Goal: Navigation & Orientation: Find specific page/section

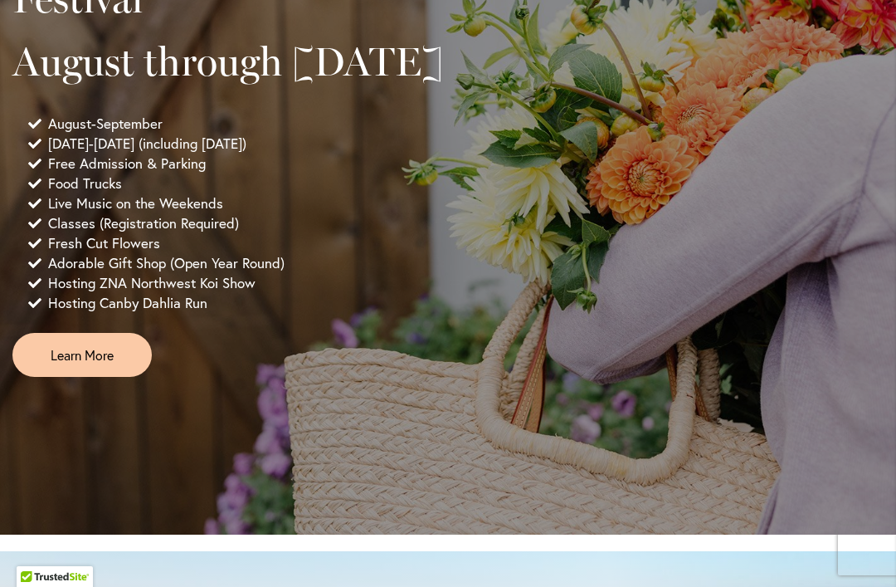
scroll to position [1267, 0]
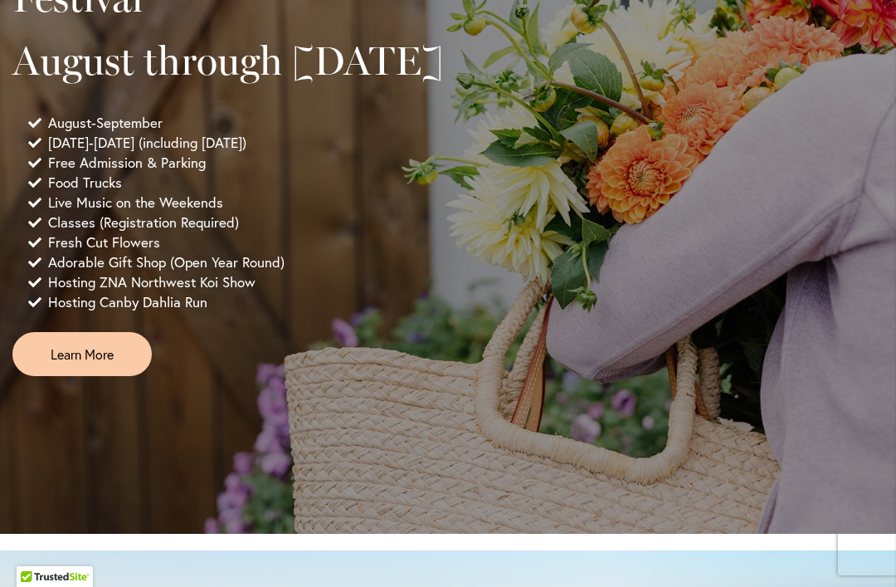
click at [101, 363] on span "Learn More" at bounding box center [82, 353] width 63 height 19
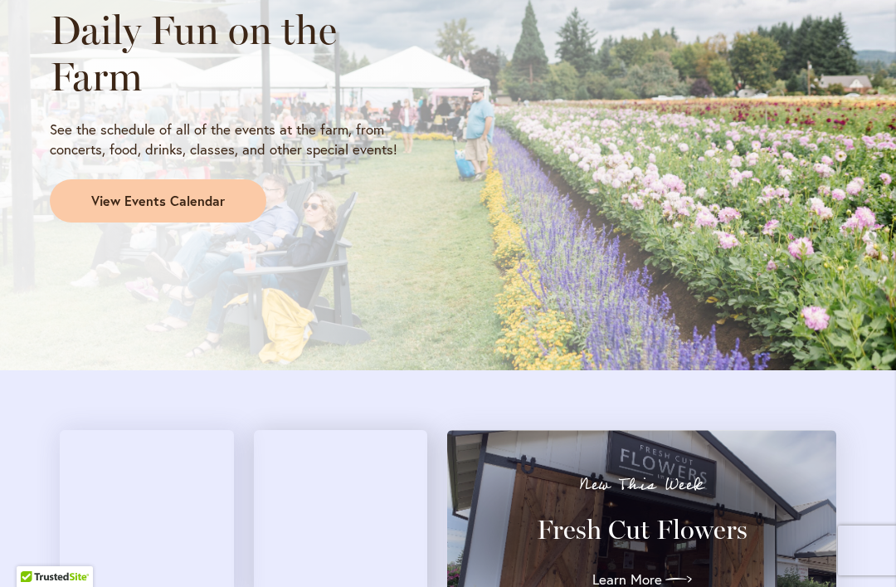
scroll to position [1582, 0]
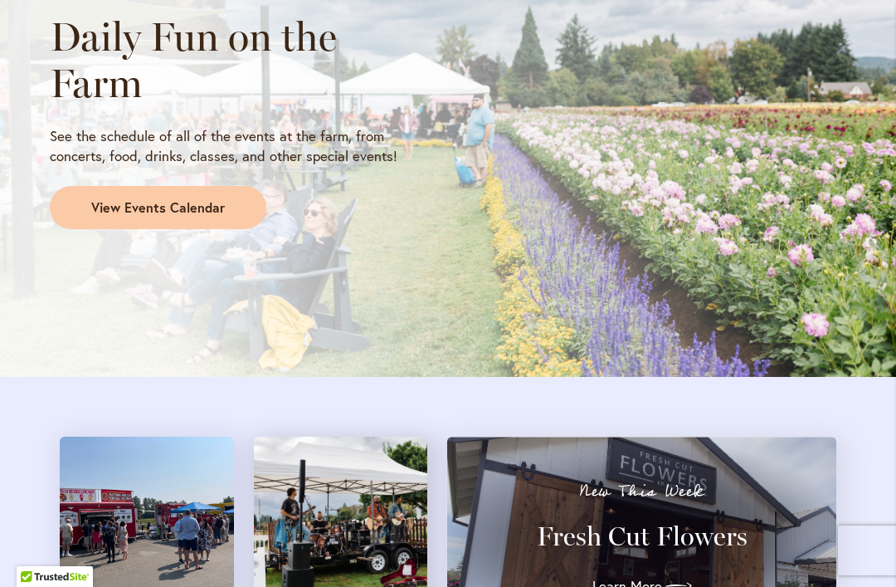
click at [197, 188] on link "View Events Calendar" at bounding box center [158, 207] width 217 height 43
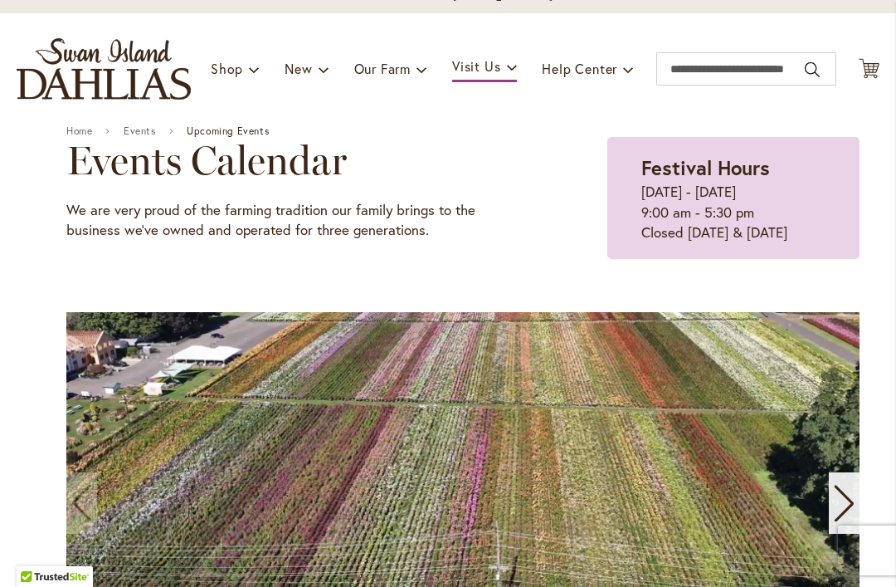
scroll to position [139, 0]
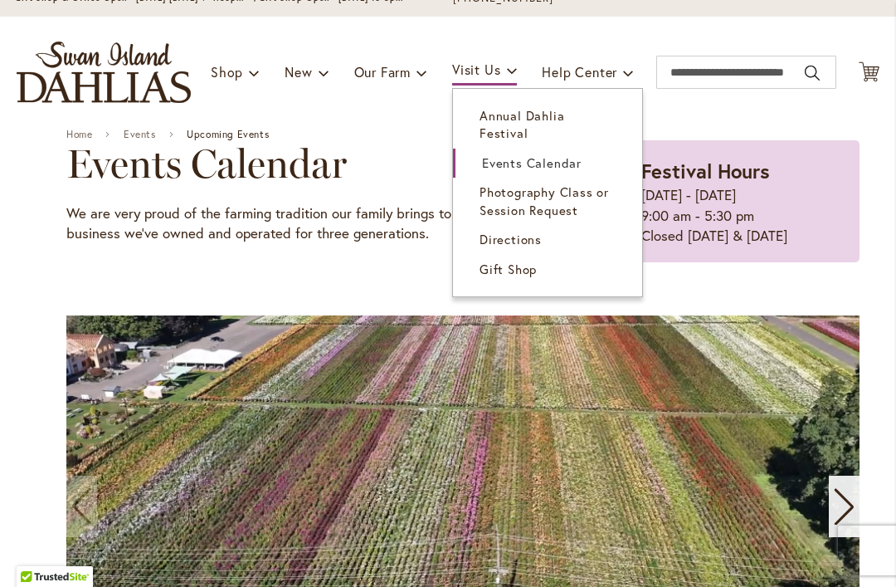
click at [522, 232] on link "Directions" at bounding box center [547, 239] width 189 height 29
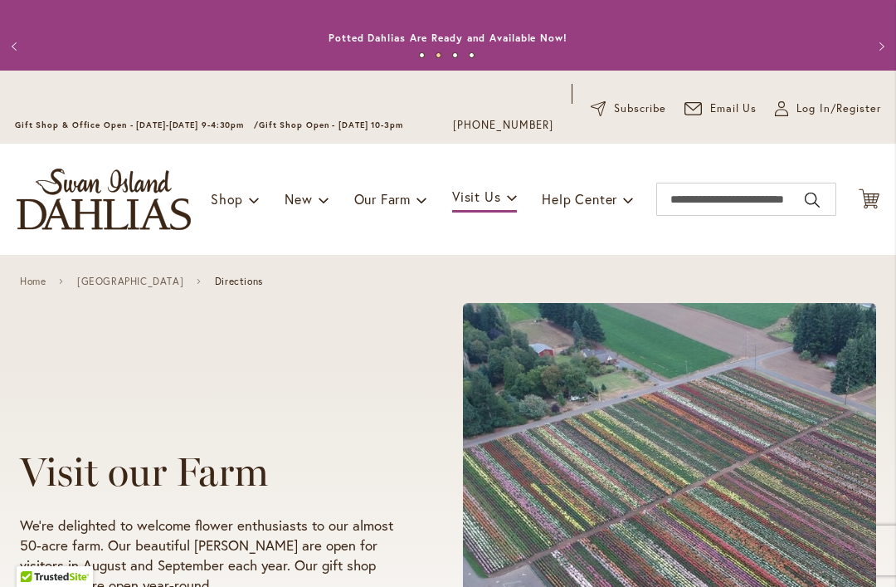
scroll to position [11, 0]
